Goal: Task Accomplishment & Management: Use online tool/utility

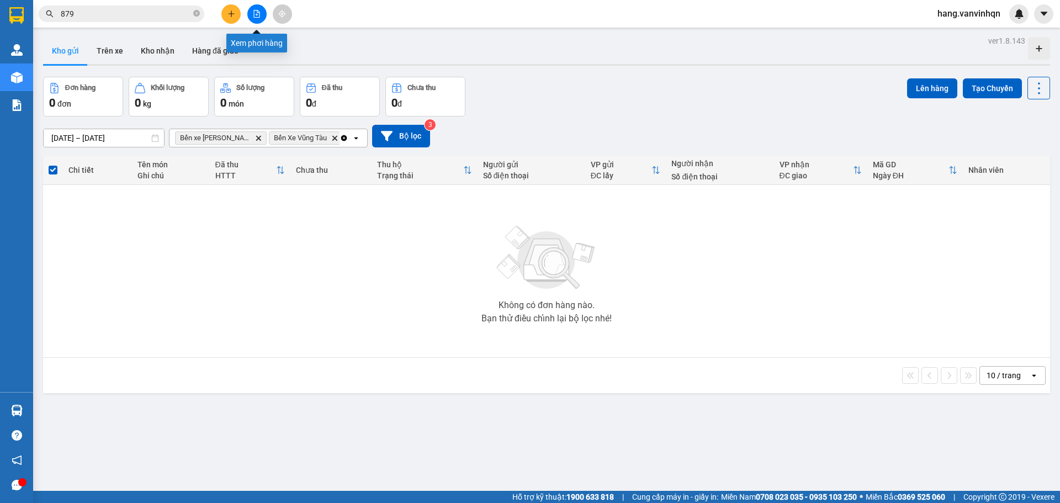
click at [251, 17] on button at bounding box center [256, 13] width 19 height 19
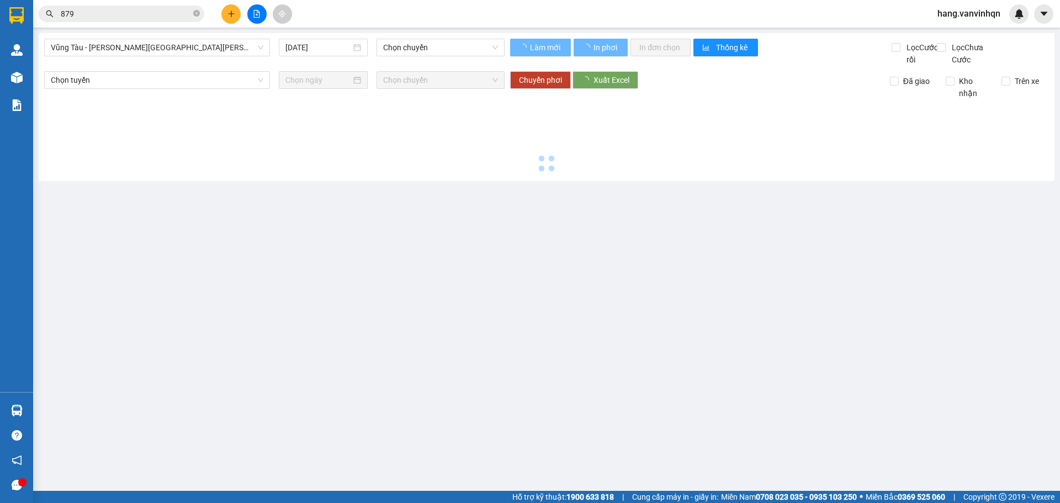
drag, startPoint x: 98, startPoint y: 51, endPoint x: 91, endPoint y: 66, distance: 16.5
click at [94, 57] on div "Vũng Tàu - [PERSON_NAME][GEOGRAPHIC_DATA][PERSON_NAME] [DATE] [PERSON_NAME]" at bounding box center [274, 52] width 460 height 27
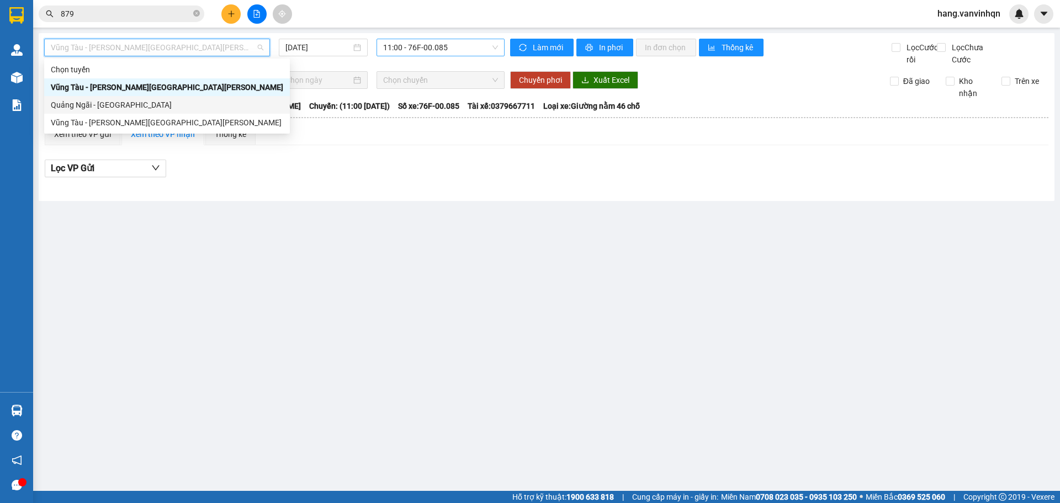
drag, startPoint x: 93, startPoint y: 103, endPoint x: 431, endPoint y: 50, distance: 342.6
click at [93, 103] on div "Quảng Ngãi - [GEOGRAPHIC_DATA]" at bounding box center [167, 105] width 232 height 12
type input "[DATE]"
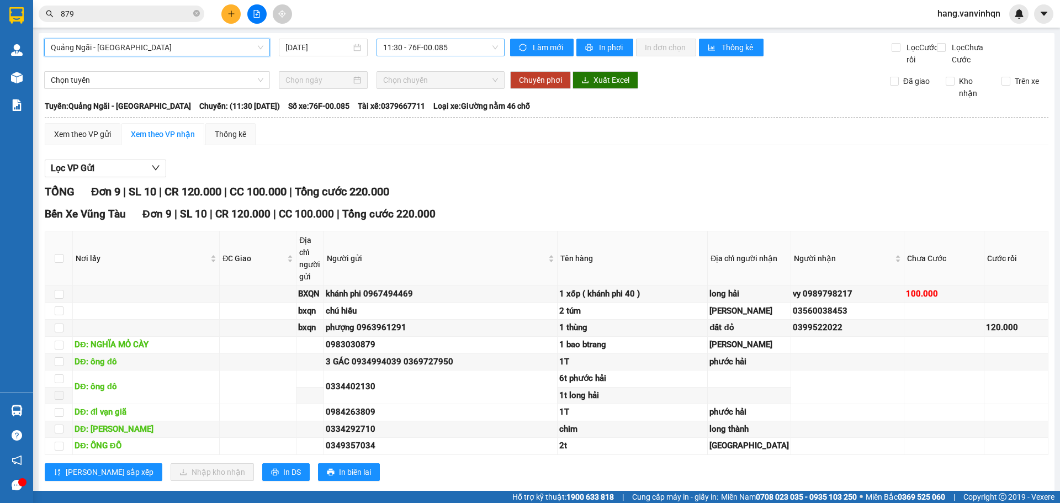
drag, startPoint x: 458, startPoint y: 42, endPoint x: 451, endPoint y: 54, distance: 13.9
click at [451, 54] on span "11:30 - 76F-00.085" at bounding box center [440, 47] width 115 height 17
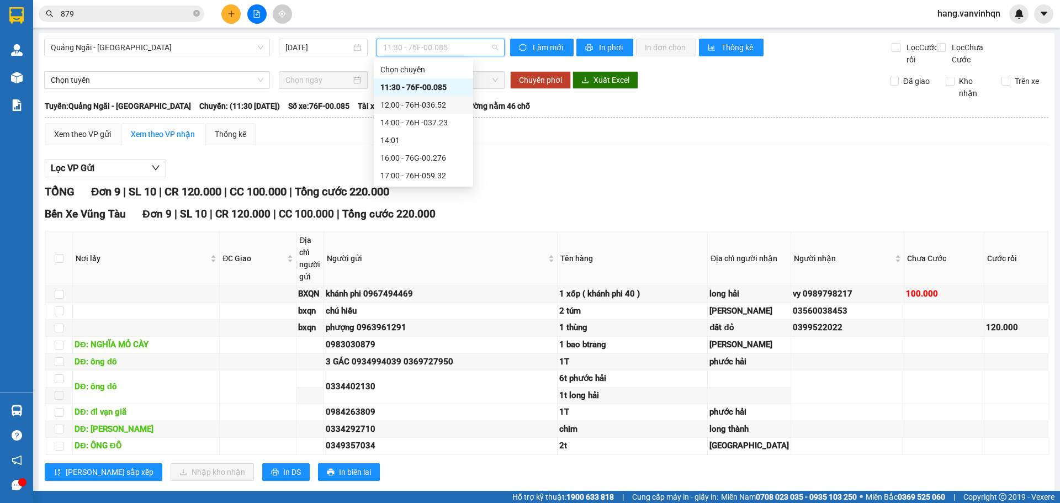
click at [429, 102] on div "12:00 - 76H-036.52" at bounding box center [423, 105] width 86 height 12
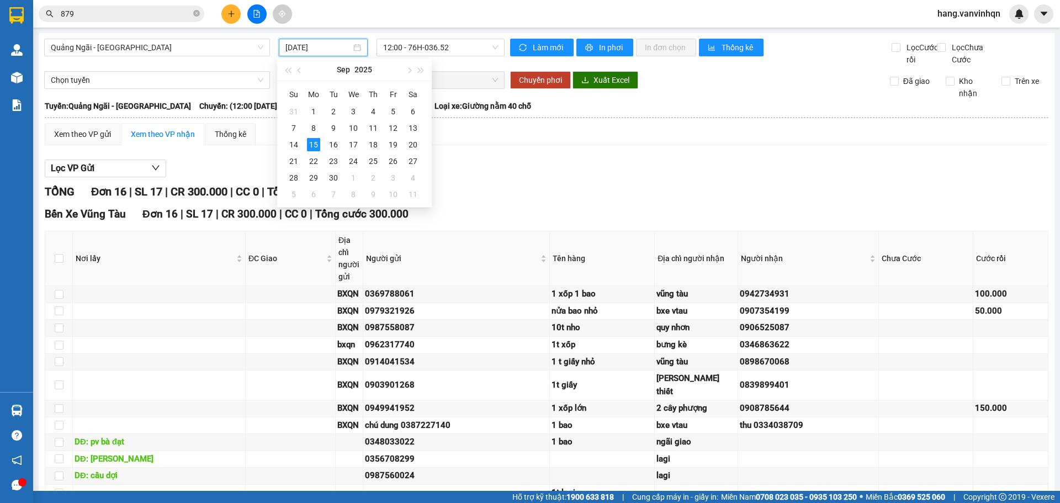
click at [344, 45] on input "[DATE]" at bounding box center [318, 47] width 66 height 12
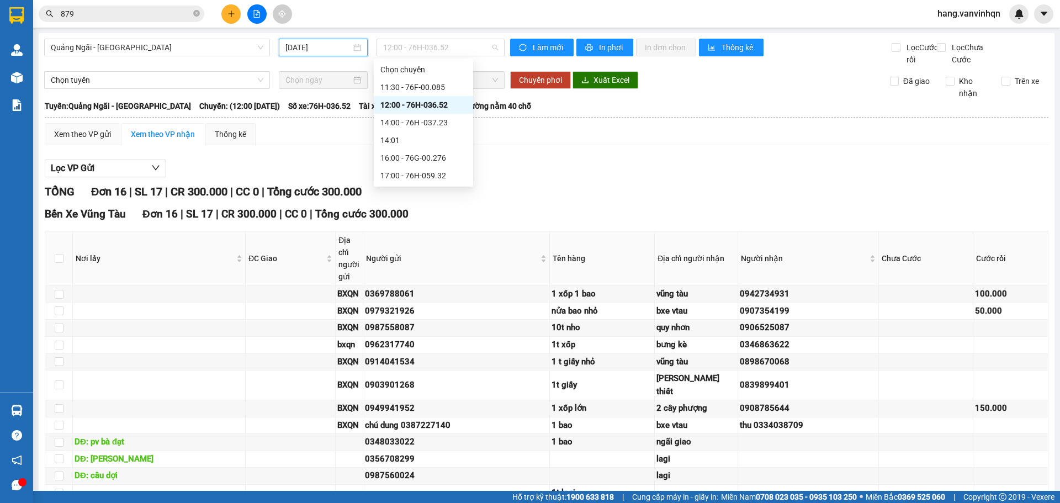
drag, startPoint x: 474, startPoint y: 50, endPoint x: 455, endPoint y: 120, distance: 71.9
click at [471, 51] on span "12:00 - 76H-036.52" at bounding box center [440, 47] width 115 height 17
click at [430, 91] on div "11:30 - 76F-00.085" at bounding box center [423, 87] width 86 height 12
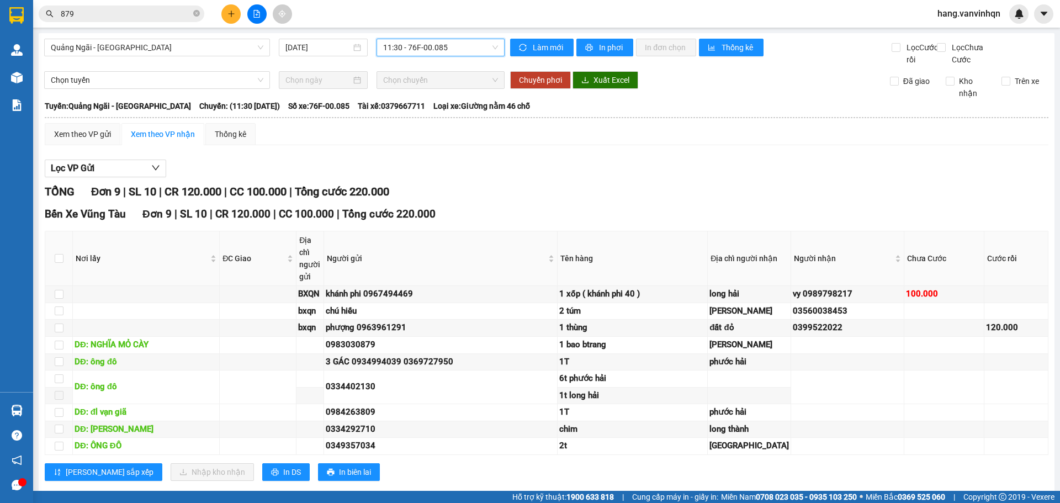
click at [449, 52] on span "11:30 - 76F-00.085" at bounding box center [440, 47] width 115 height 17
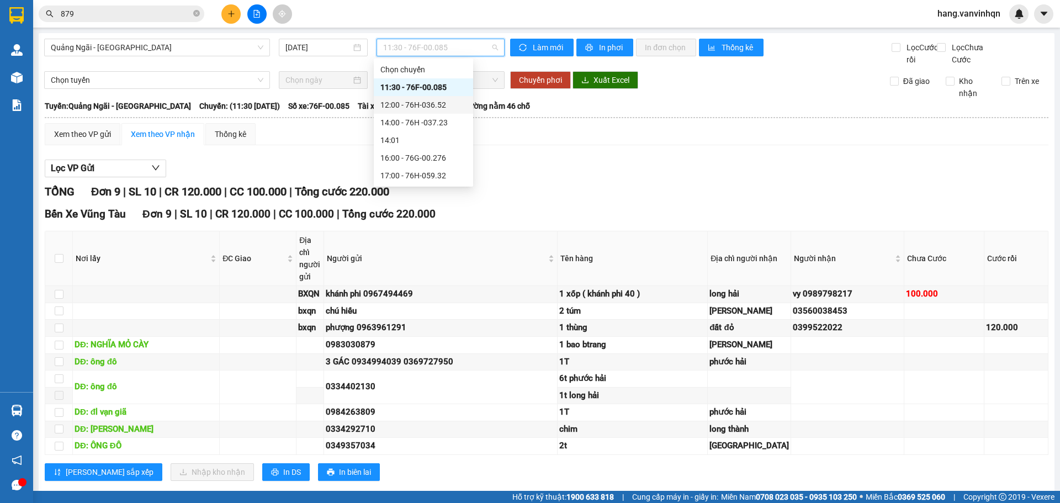
click at [426, 100] on div "12:00 - 76H-036.52" at bounding box center [423, 105] width 86 height 12
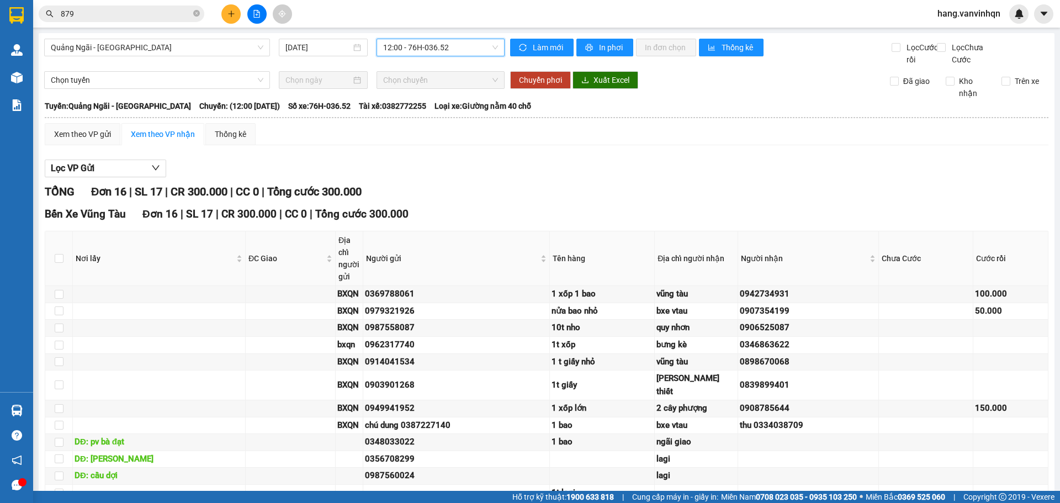
click at [475, 45] on span "12:00 - 76H-036.52" at bounding box center [440, 47] width 115 height 17
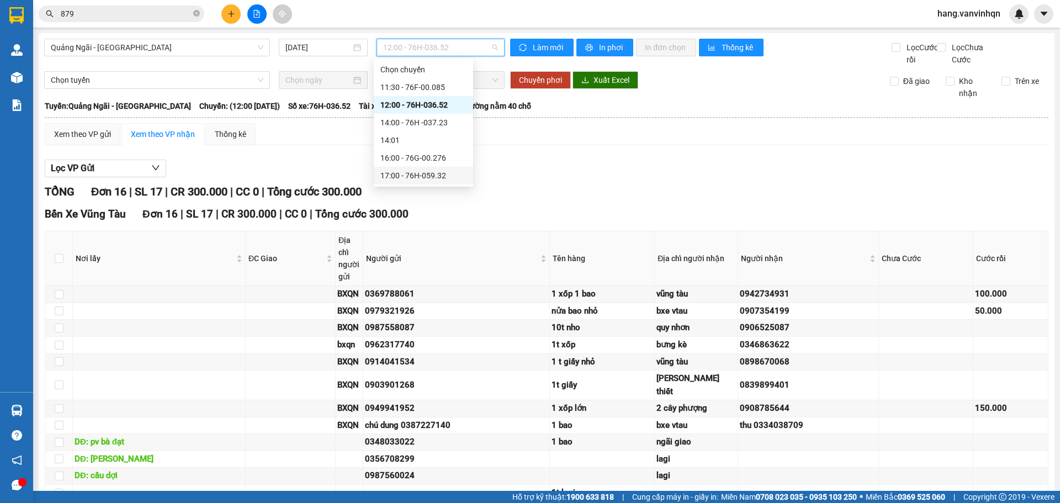
click at [435, 175] on div "17:00 - 76H-059.32" at bounding box center [423, 175] width 86 height 12
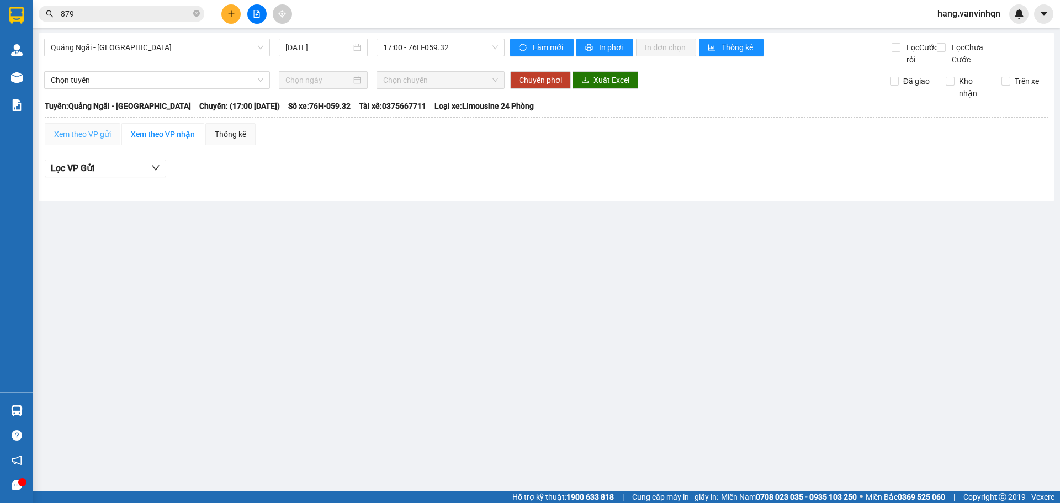
click at [94, 139] on div "Xem theo VP gửi" at bounding box center [83, 134] width 76 height 22
